Goal: Information Seeking & Learning: Learn about a topic

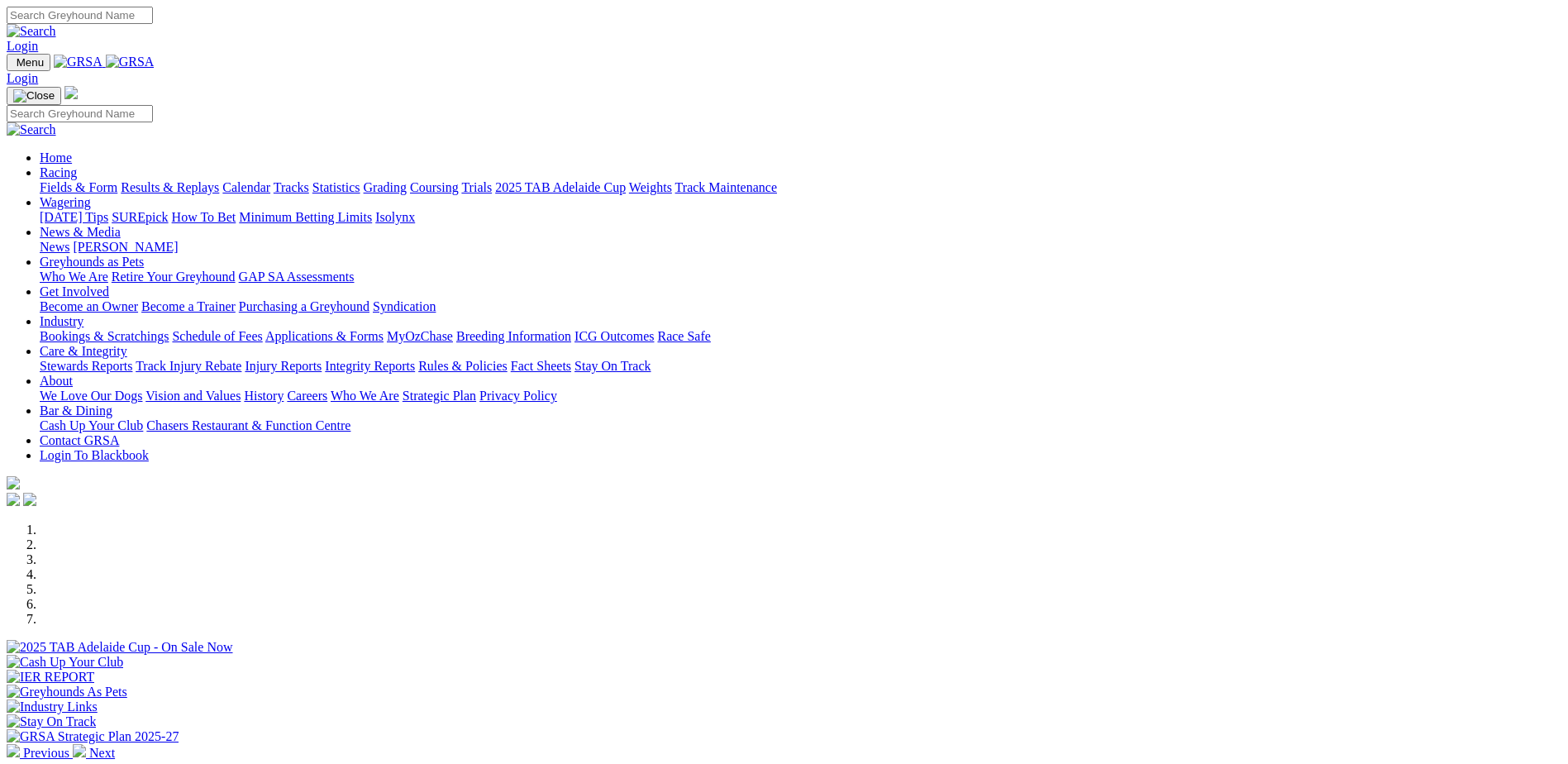
scroll to position [496, 0]
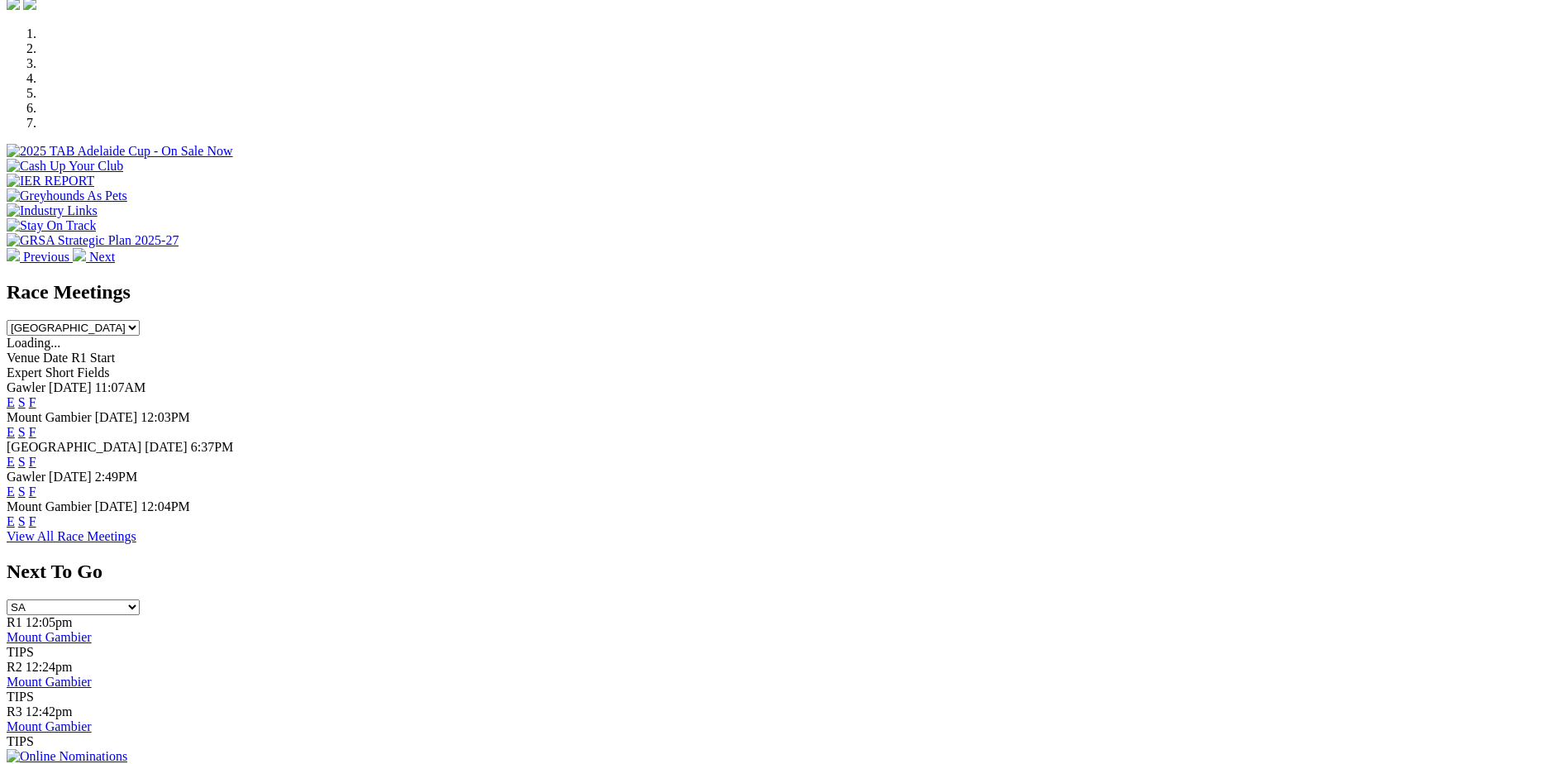
drag, startPoint x: 0, startPoint y: 0, endPoint x: 991, endPoint y: 265, distance: 1025.8
click at [36, 395] on link "F" at bounding box center [33, 402] width 7 height 14
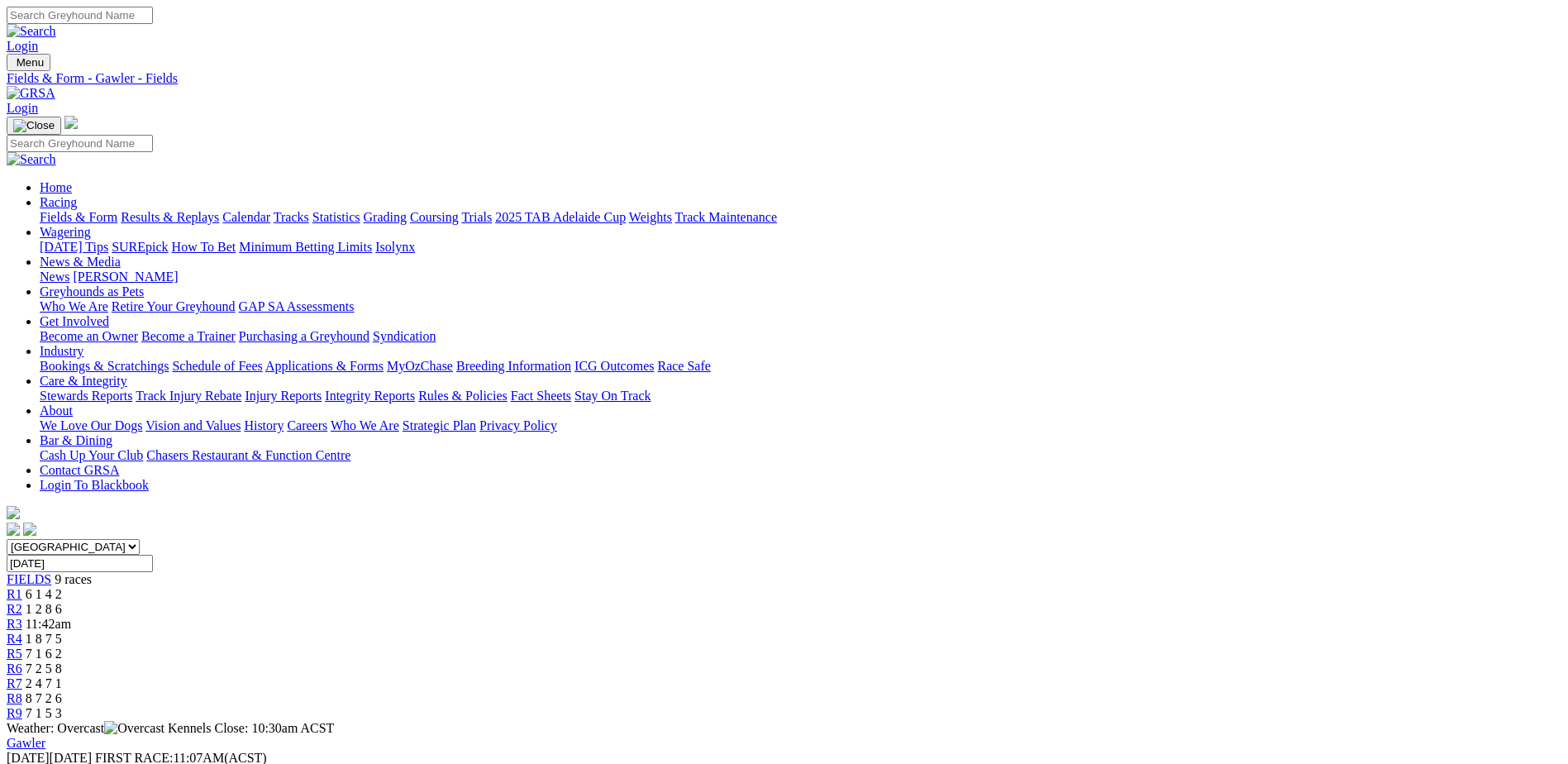
click at [62, 587] on span "6 1 4 2" at bounding box center [43, 594] width 36 height 14
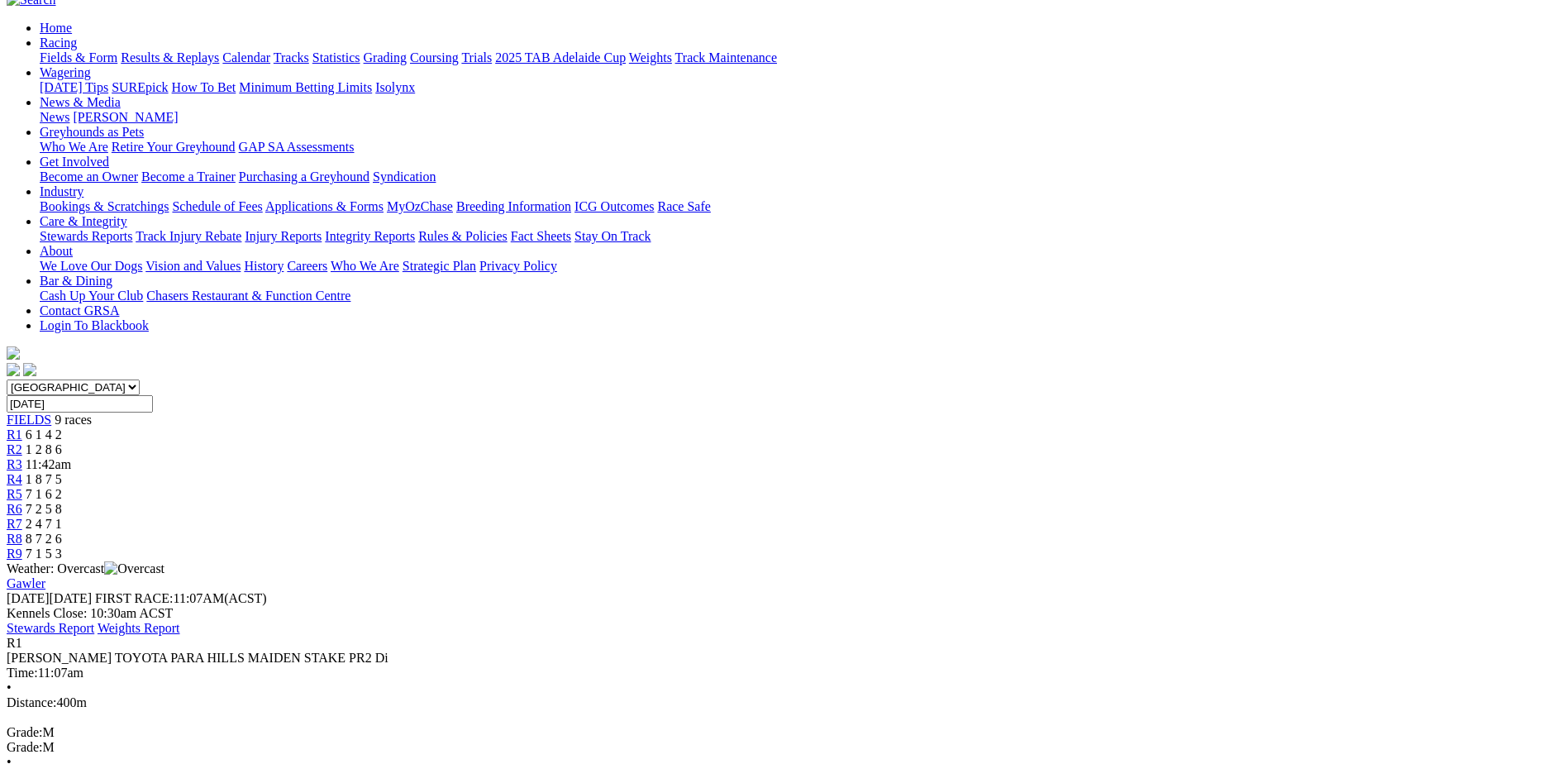
scroll to position [166, 0]
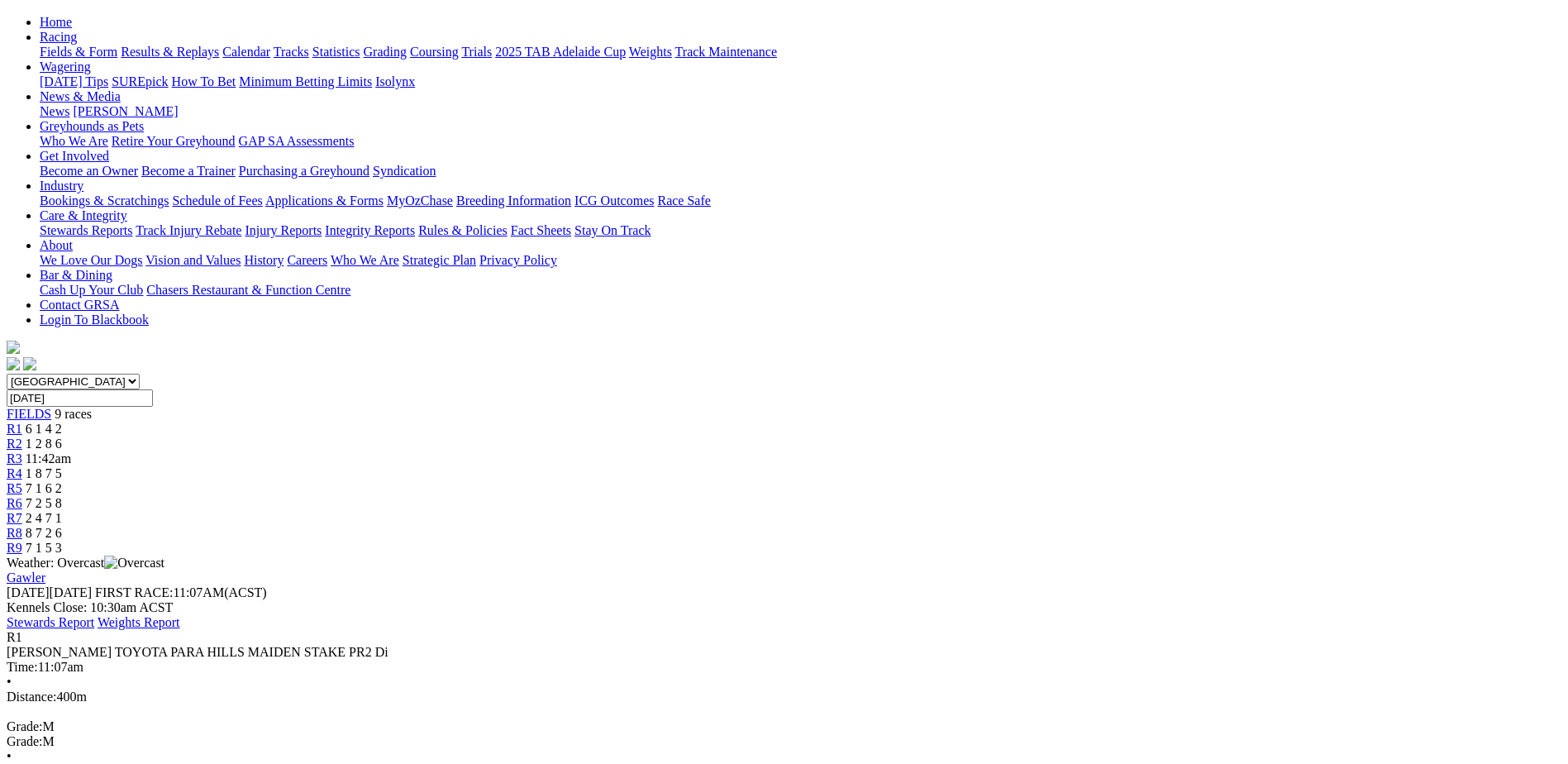
click at [557, 436] on div "R2 1 2 8 6" at bounding box center [783, 444] width 1555 height 15
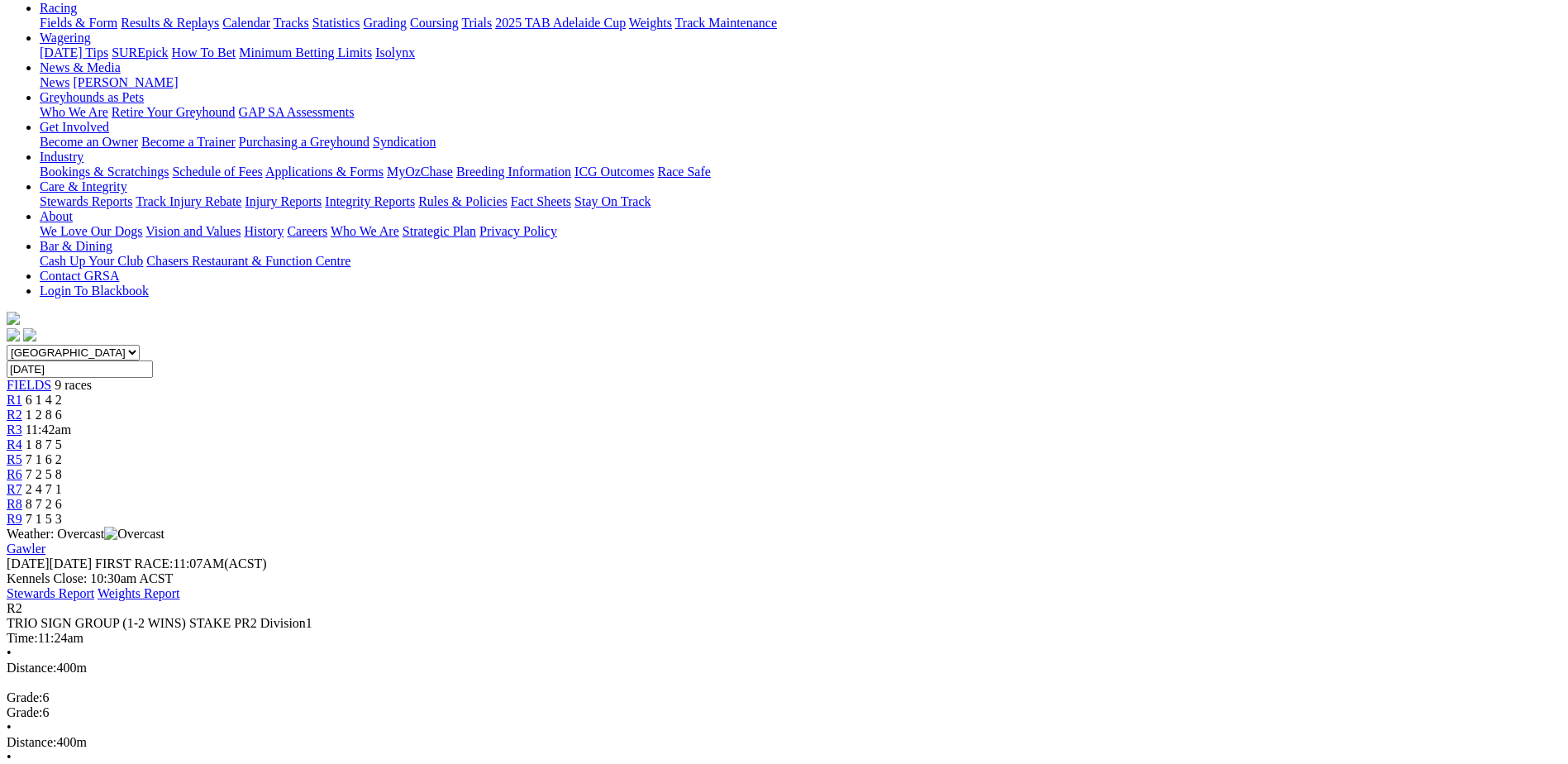
scroll to position [166, 0]
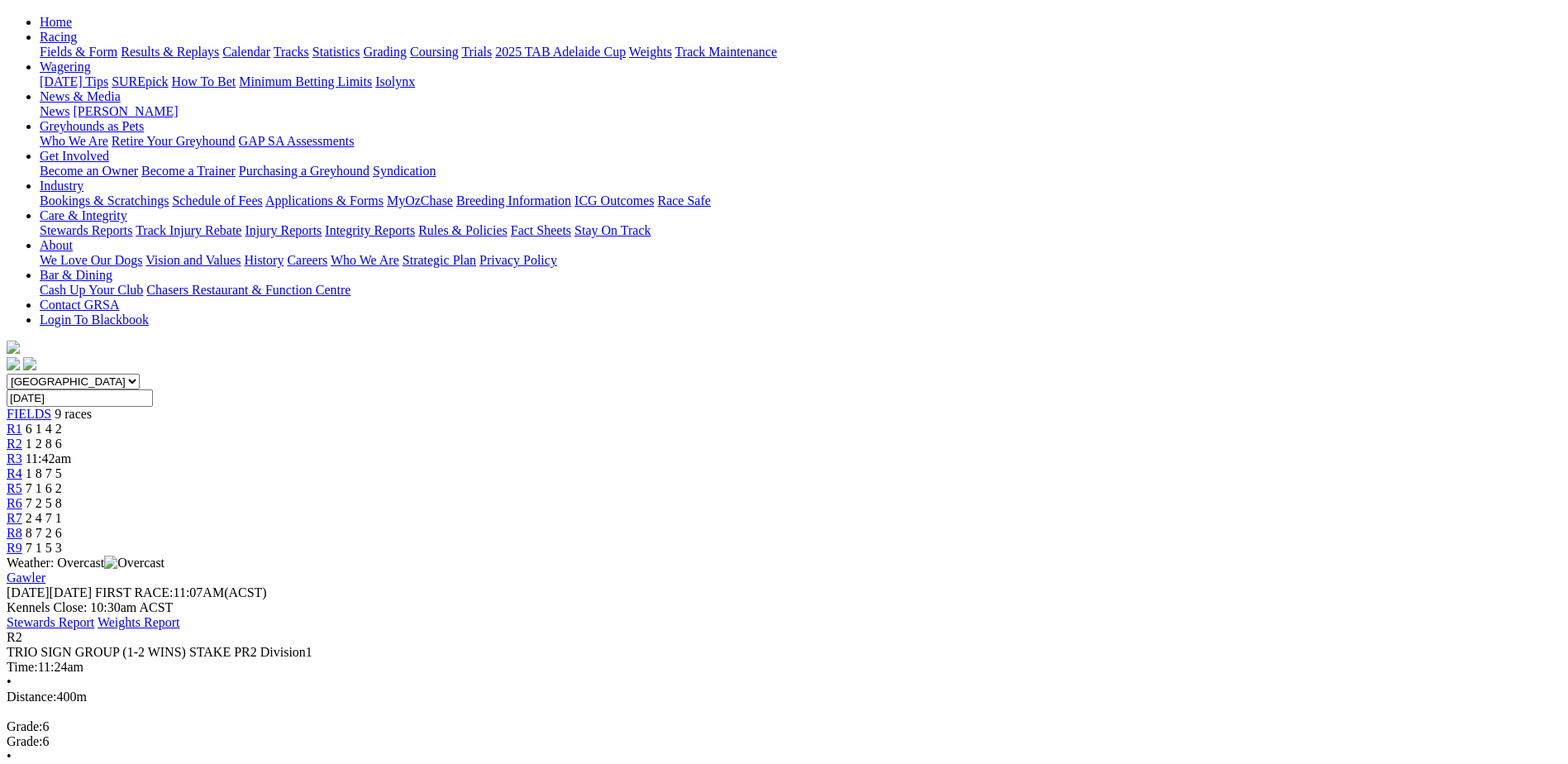
click at [71, 451] on span "11:42am" at bounding box center [48, 459] width 45 height 14
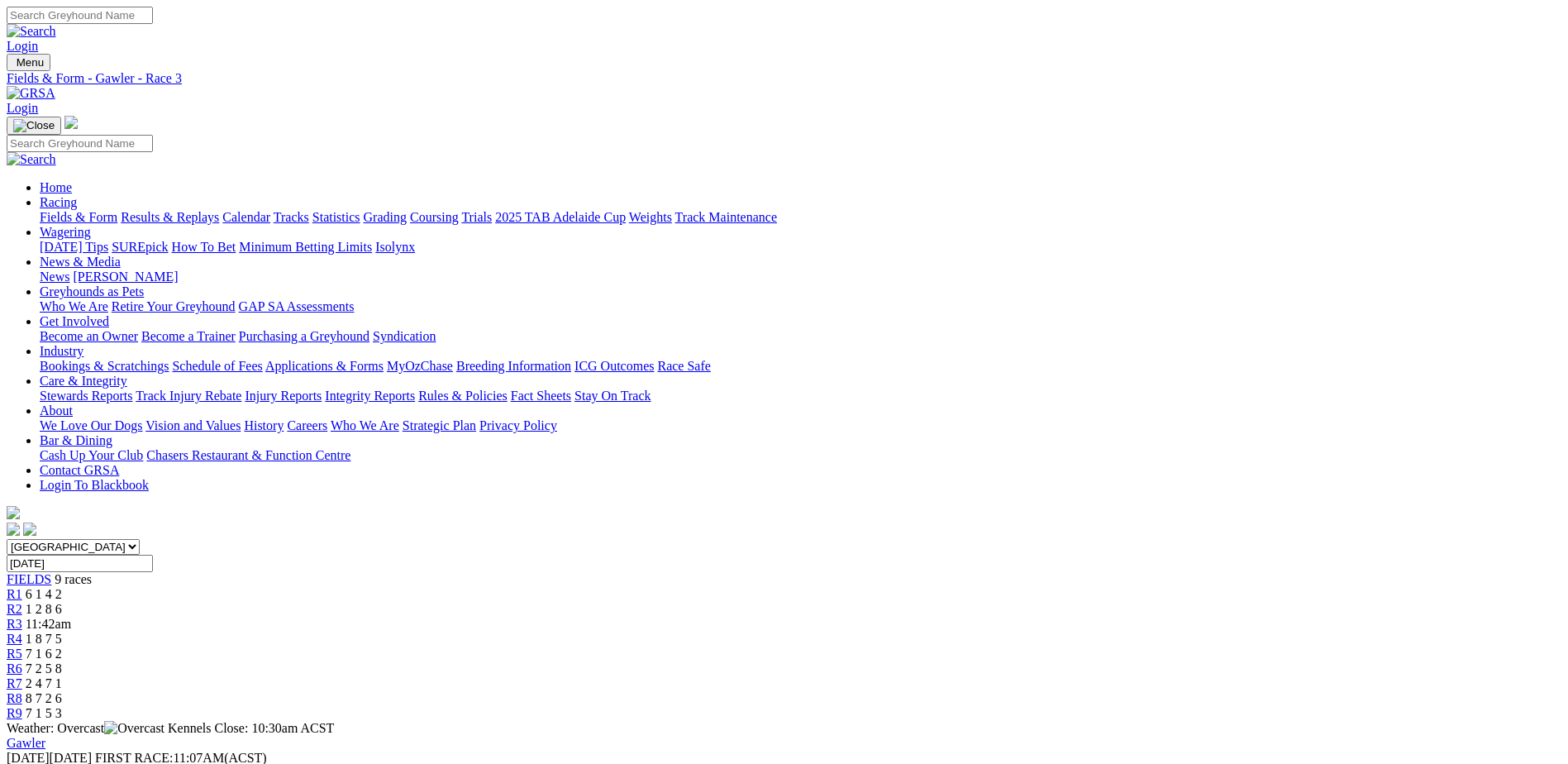
click at [22, 632] on link "R4" at bounding box center [14, 639] width 16 height 14
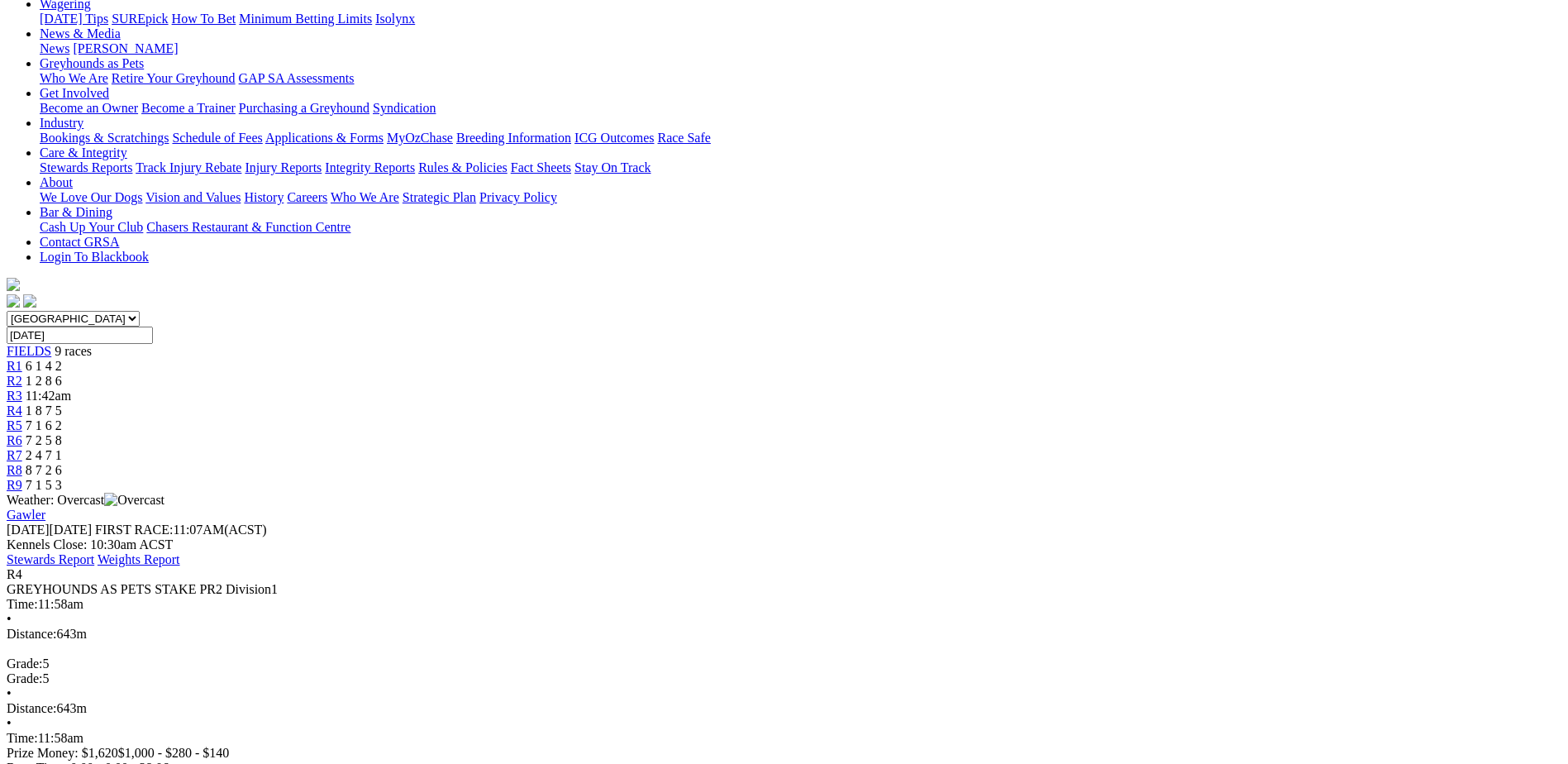
scroll to position [248, 0]
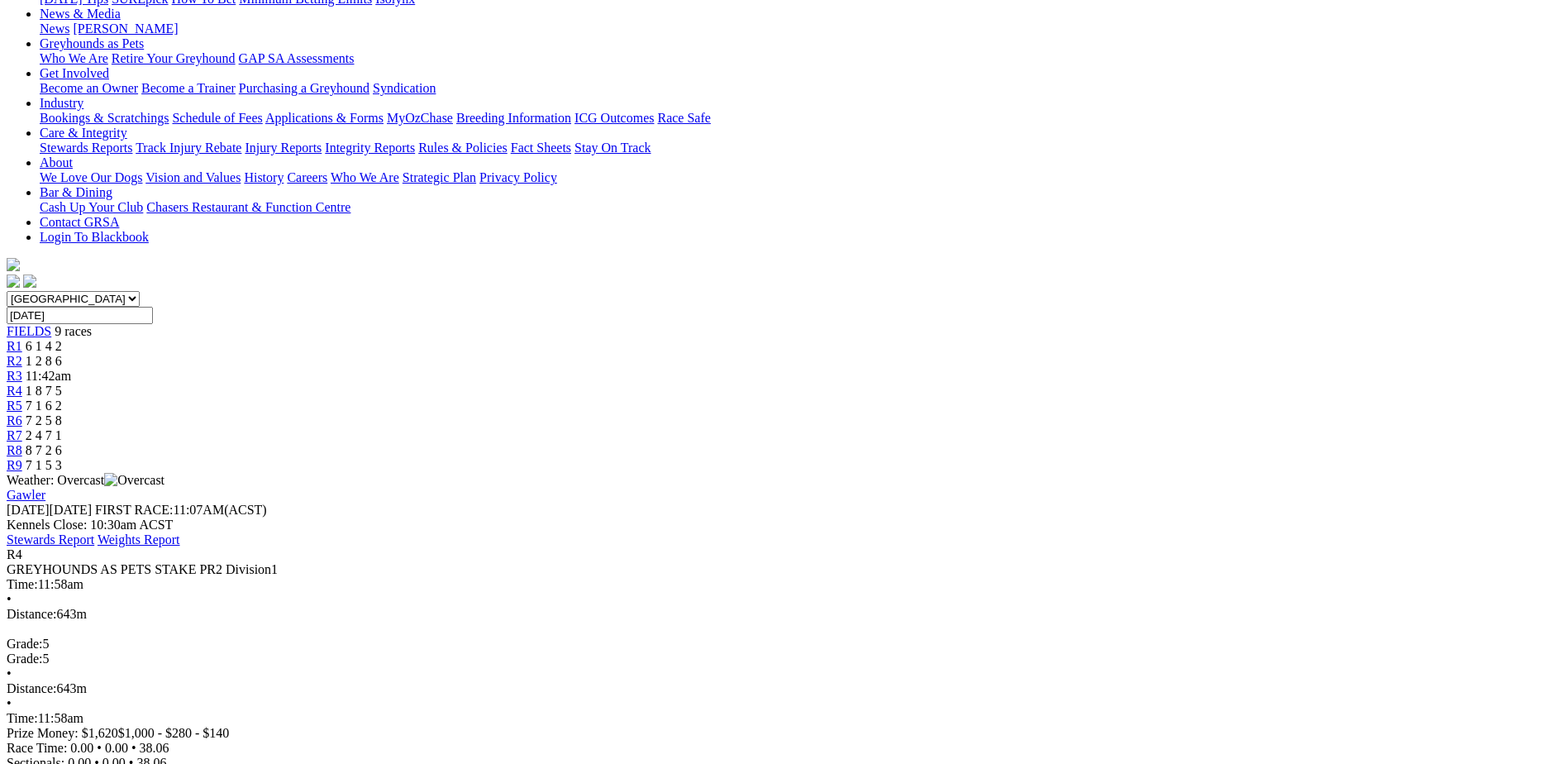
click at [62, 398] on span "7 1 6 2" at bounding box center [43, 405] width 36 height 14
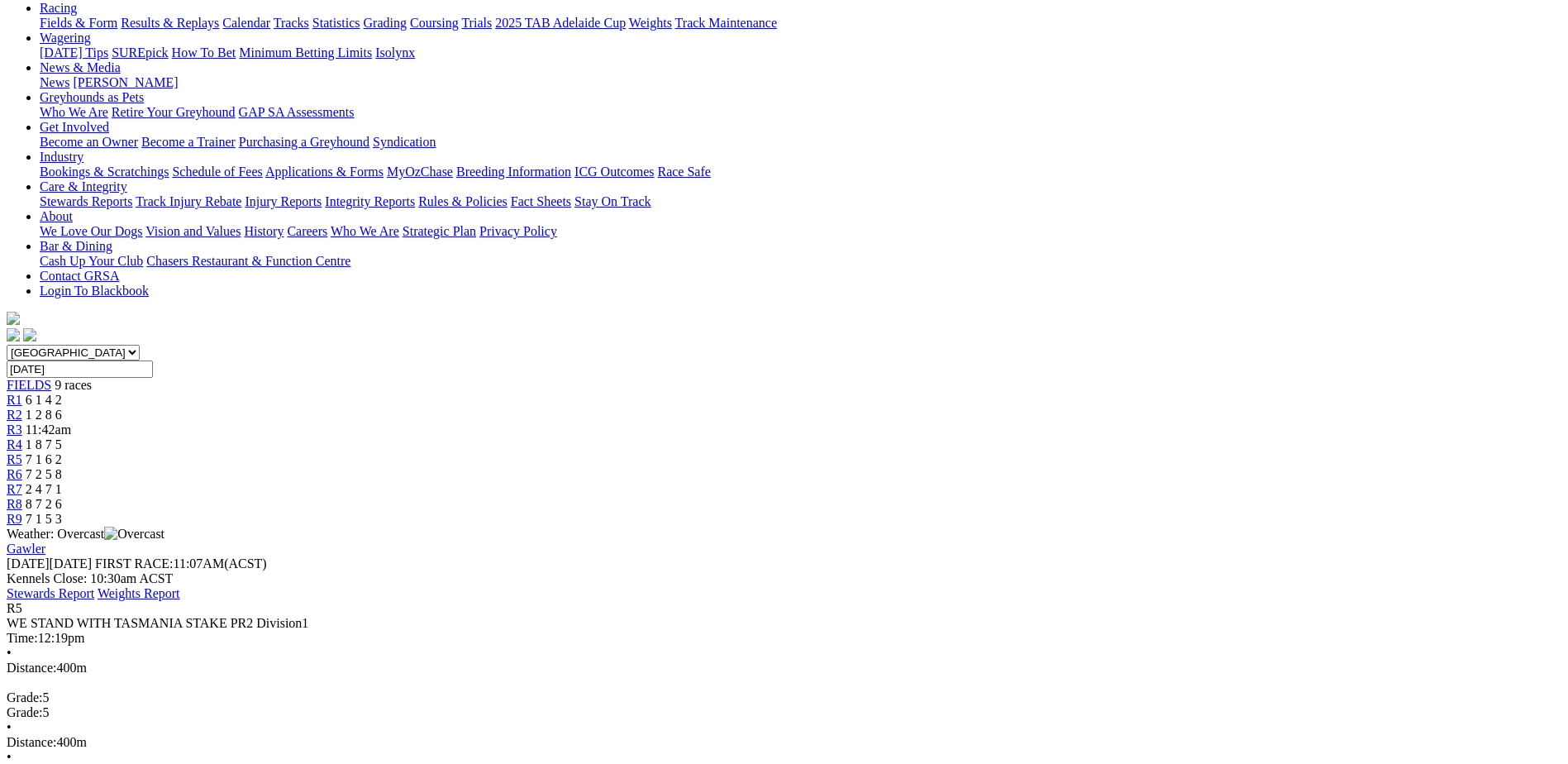
scroll to position [166, 0]
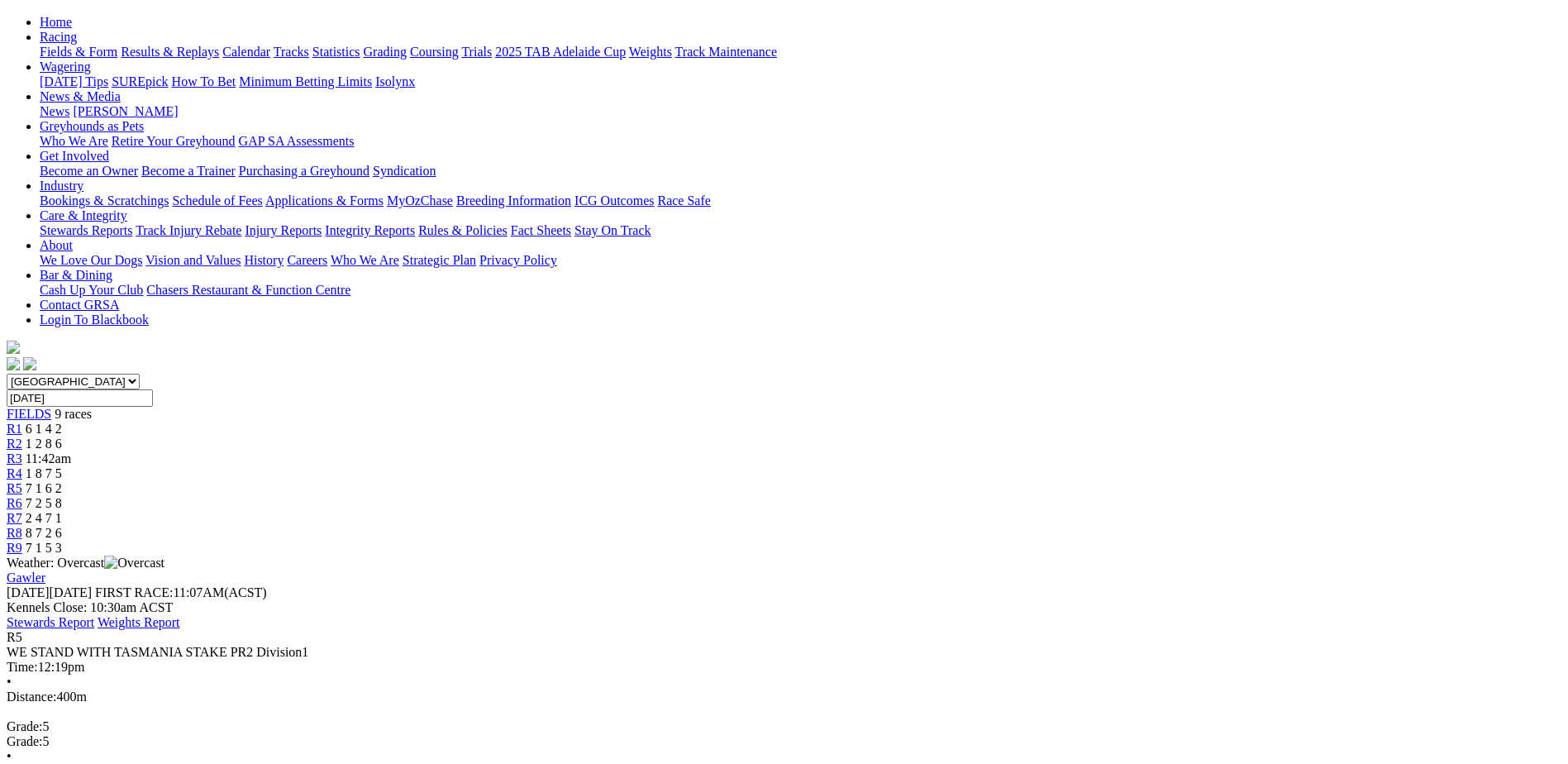
click at [62, 496] on span "7 2 5 8" at bounding box center [43, 503] width 36 height 14
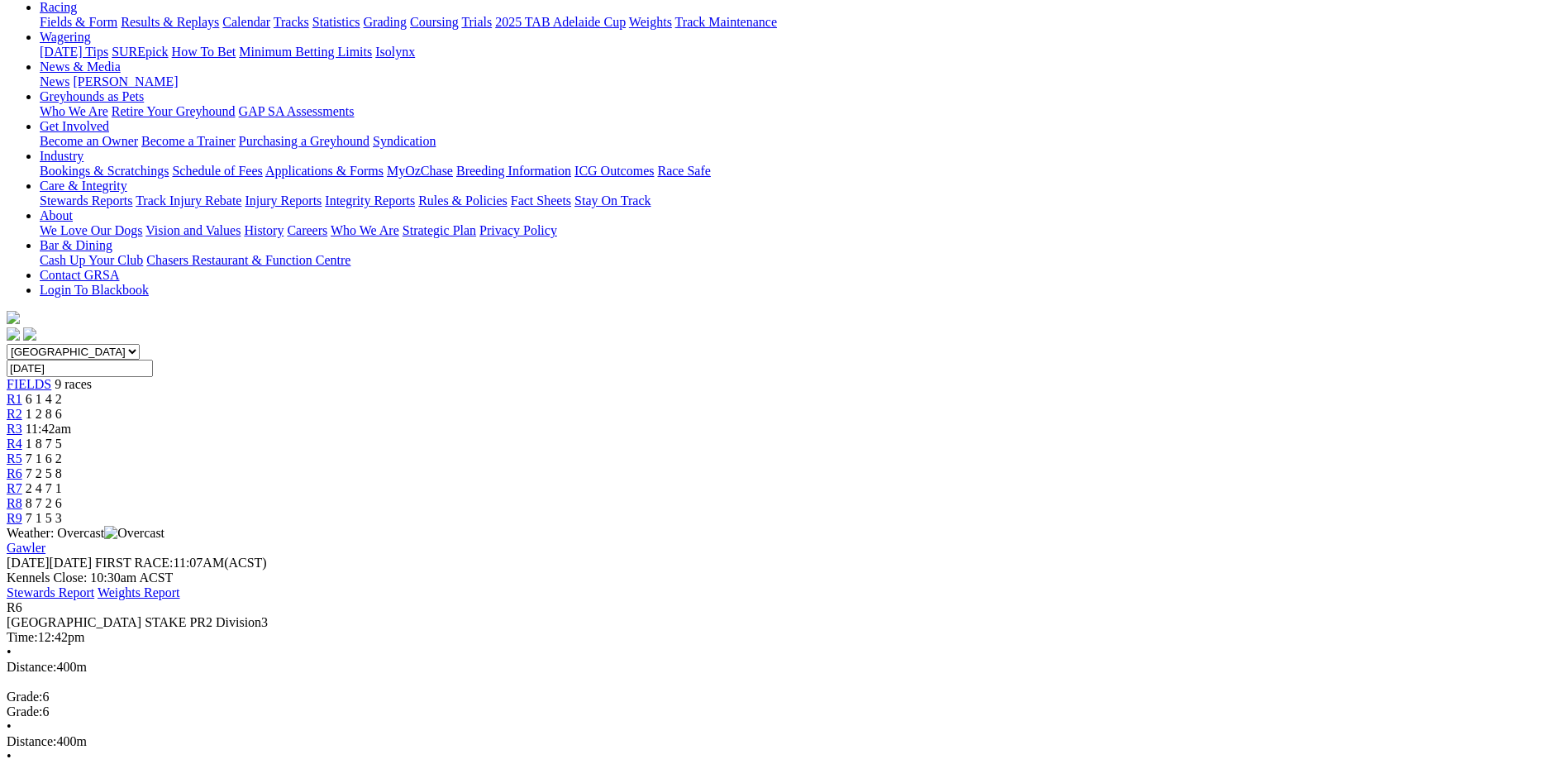
scroll to position [166, 0]
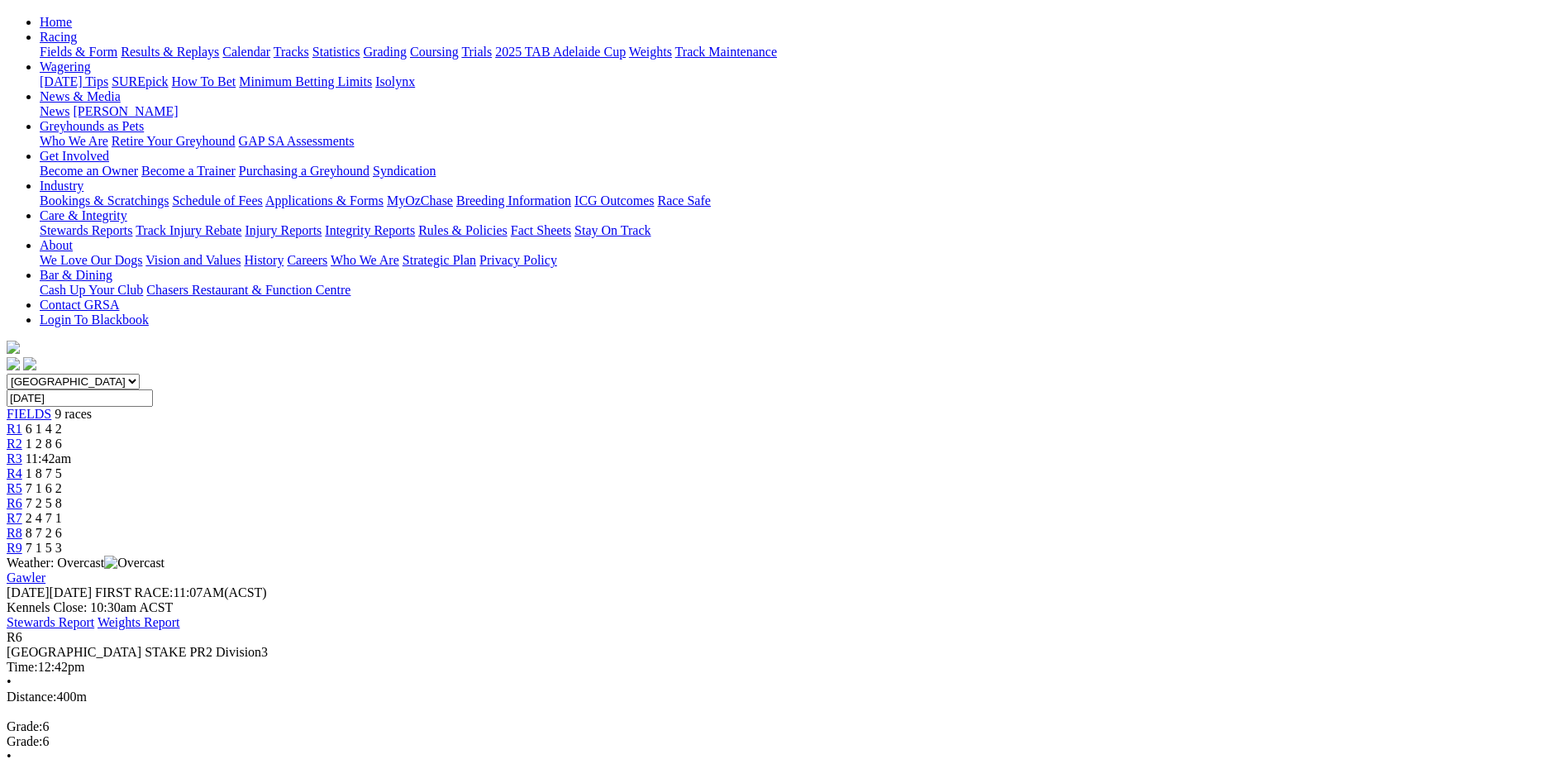
click at [22, 511] on link "R7" at bounding box center [14, 518] width 16 height 14
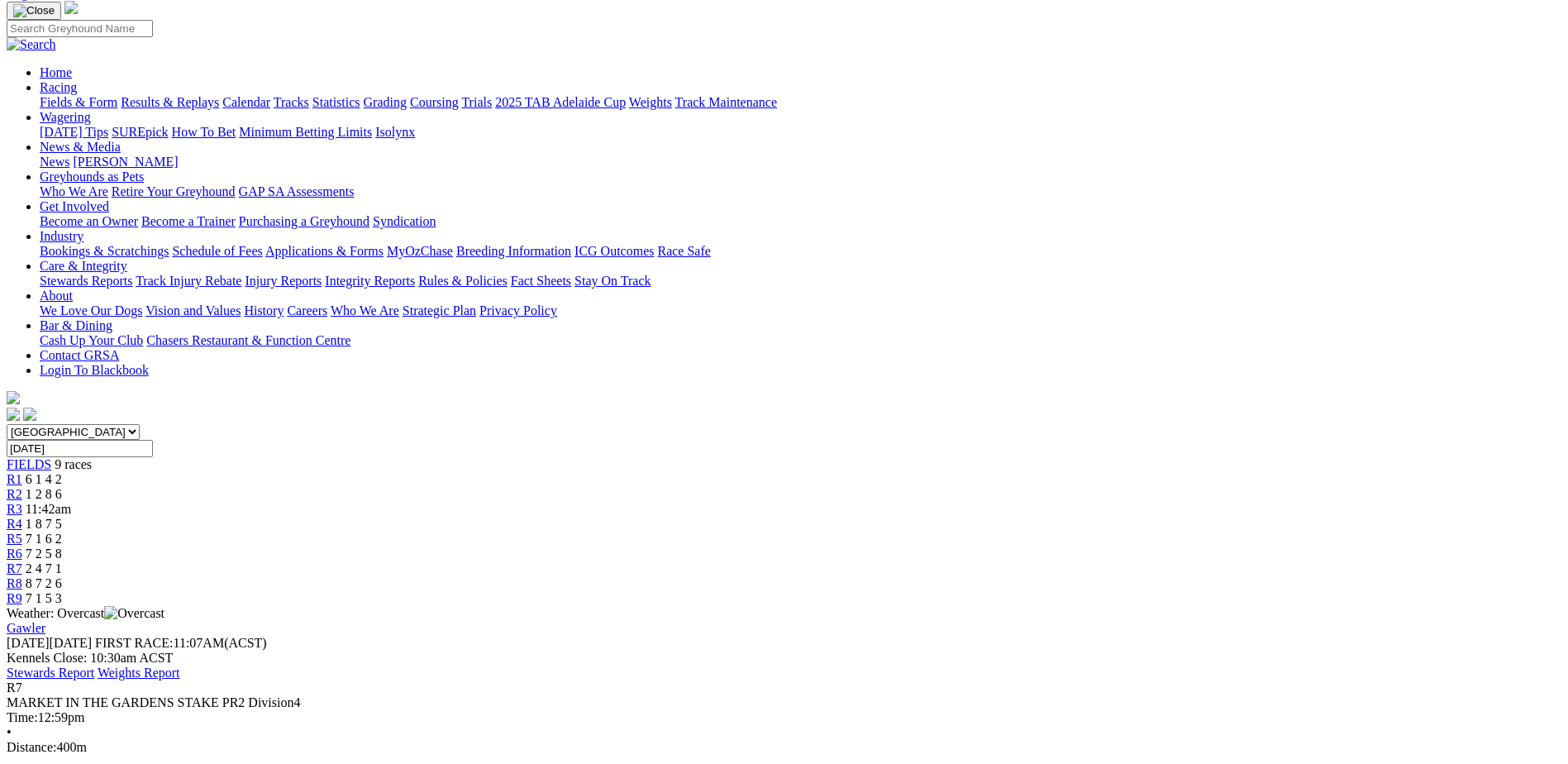
scroll to position [82, 0]
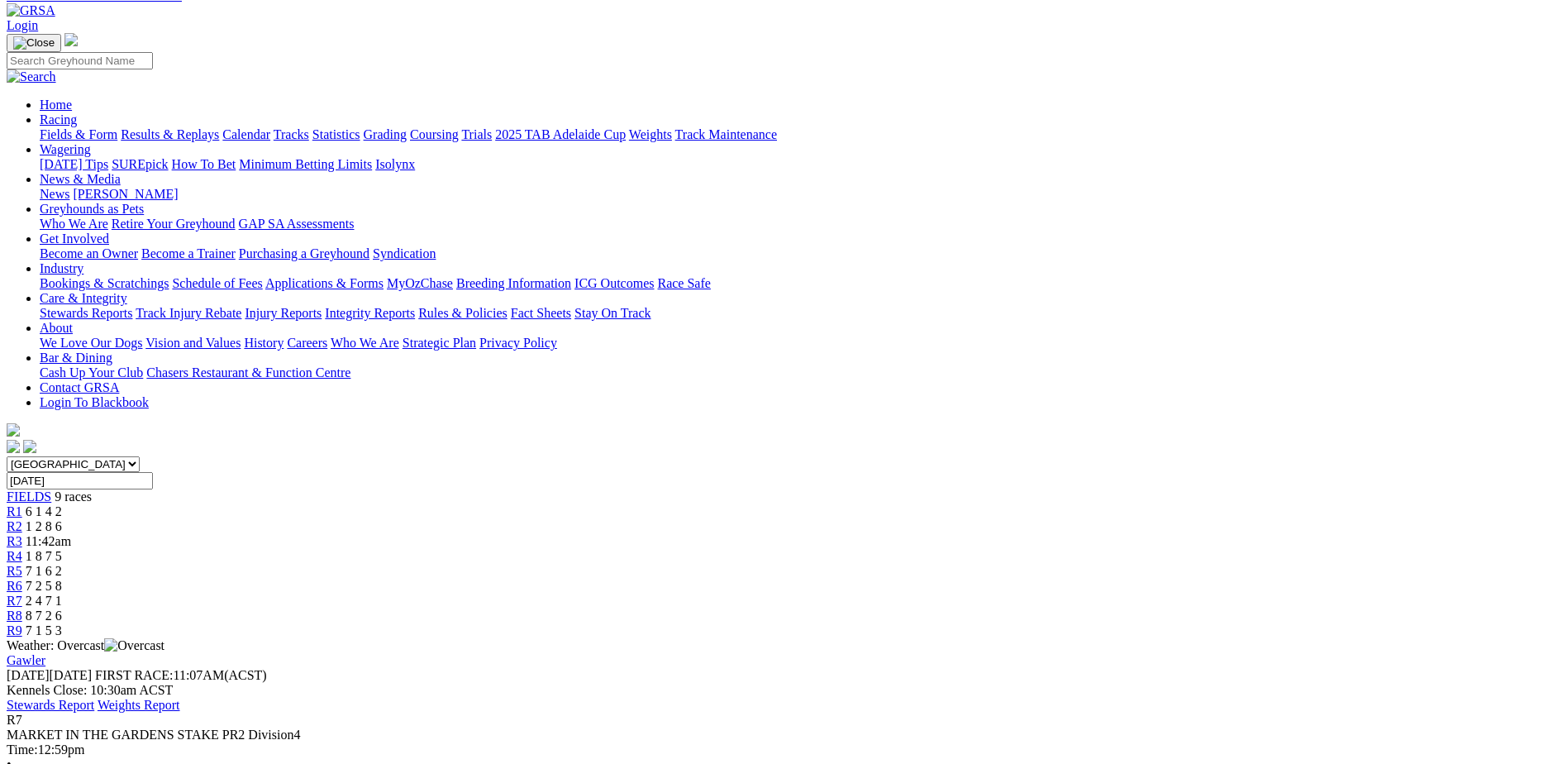
click at [22, 608] on link "R8" at bounding box center [14, 615] width 16 height 14
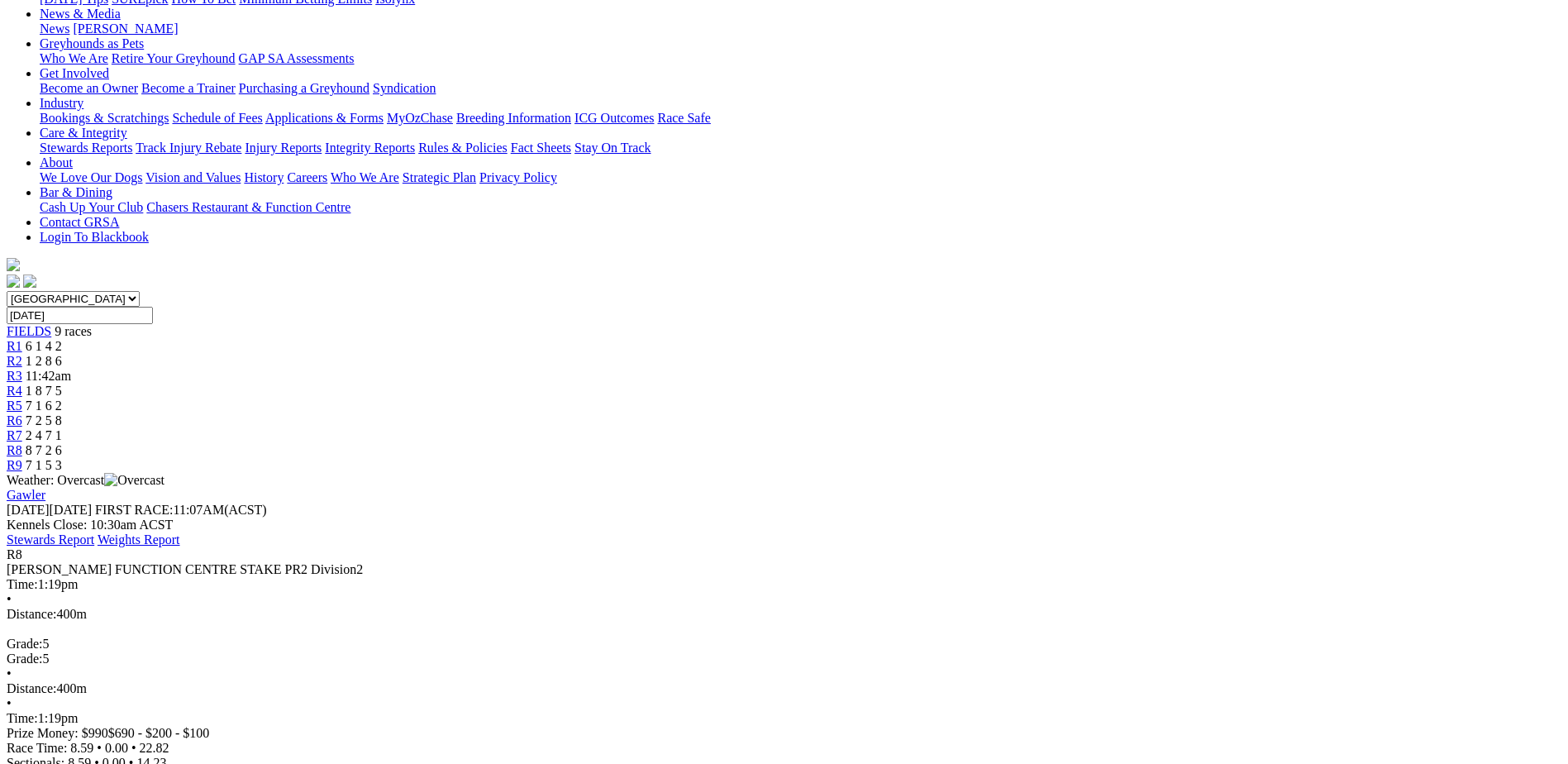
scroll to position [166, 0]
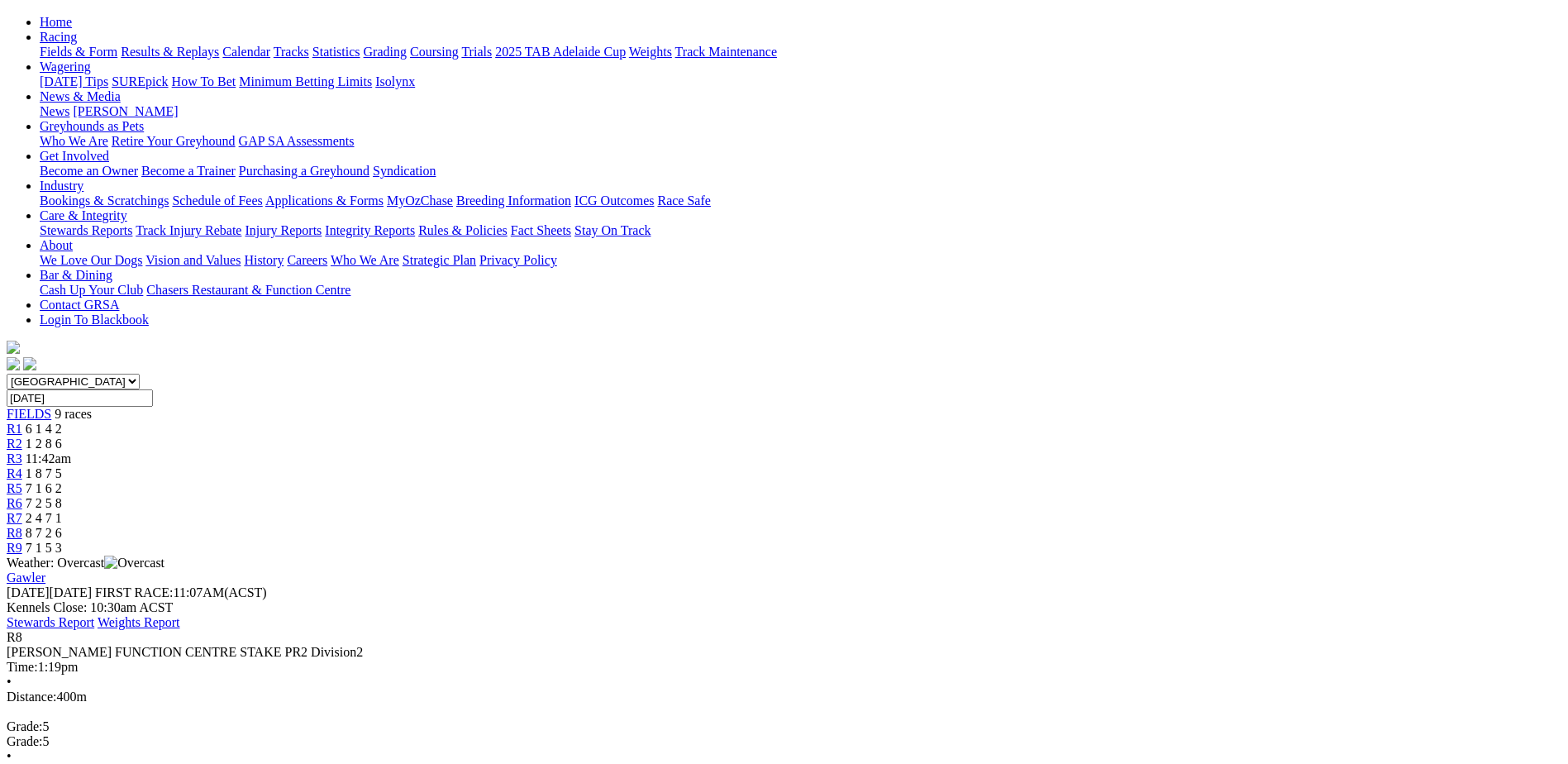
click at [62, 541] on span "7 1 5 3" at bounding box center [43, 548] width 36 height 14
click at [62, 467] on span "1 8 7 5" at bounding box center [43, 474] width 36 height 14
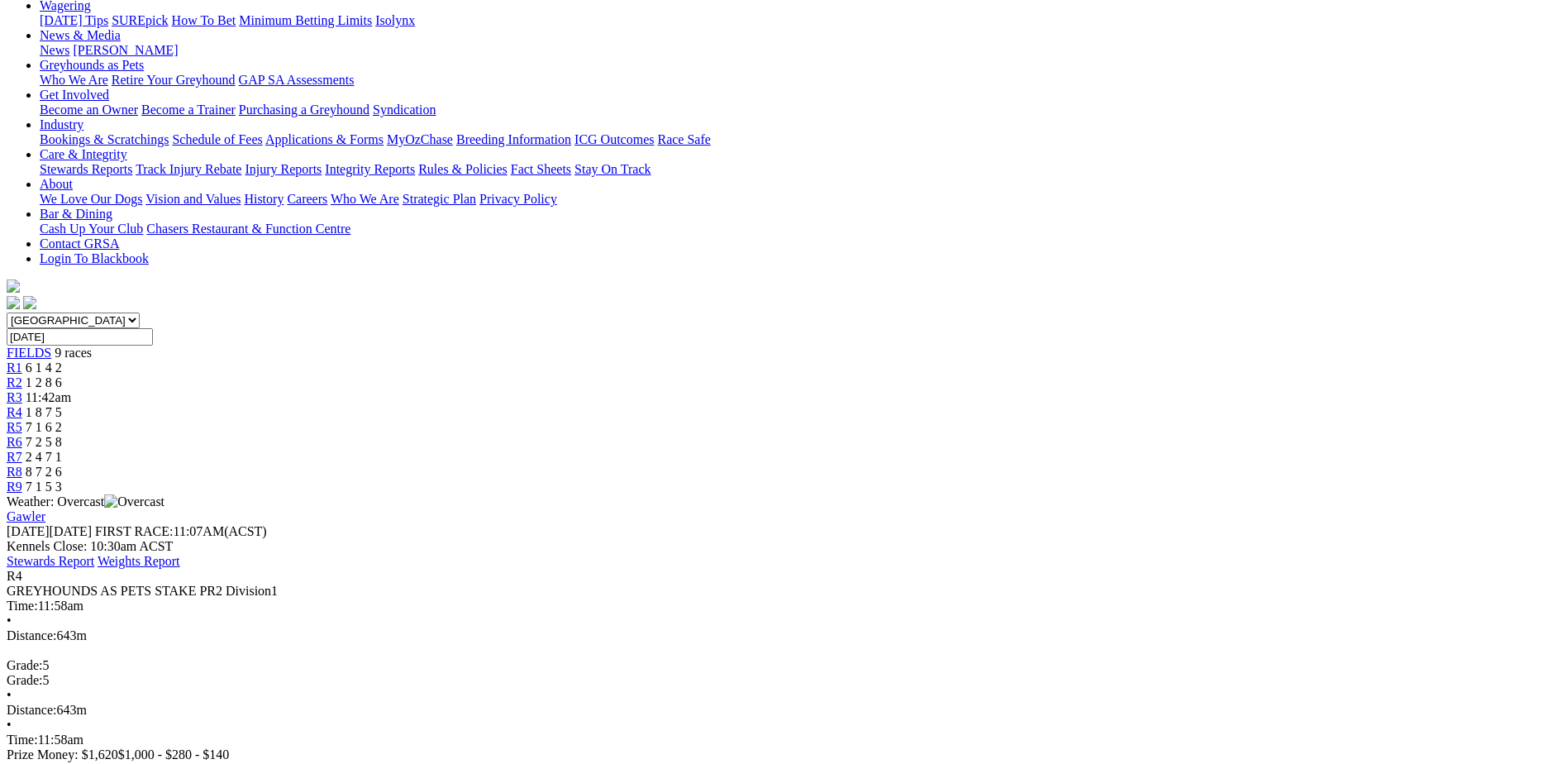
scroll to position [248, 0]
